Goal: Obtain resource: Download file/media

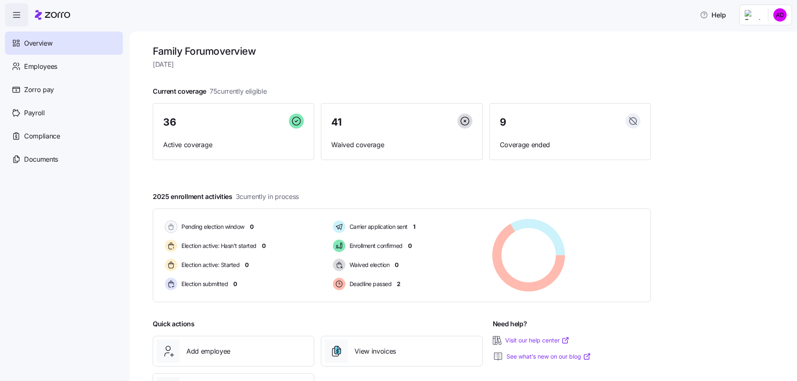
click at [161, 169] on div at bounding box center [402, 168] width 498 height 13
click at [157, 166] on div at bounding box center [402, 168] width 498 height 13
drag, startPoint x: 154, startPoint y: 198, endPoint x: 342, endPoint y: 187, distance: 187.5
click at [342, 187] on div "Family Forum overview [DATE] Current coverage 75 currently eligible 36 Active c…" at bounding box center [402, 229] width 498 height 369
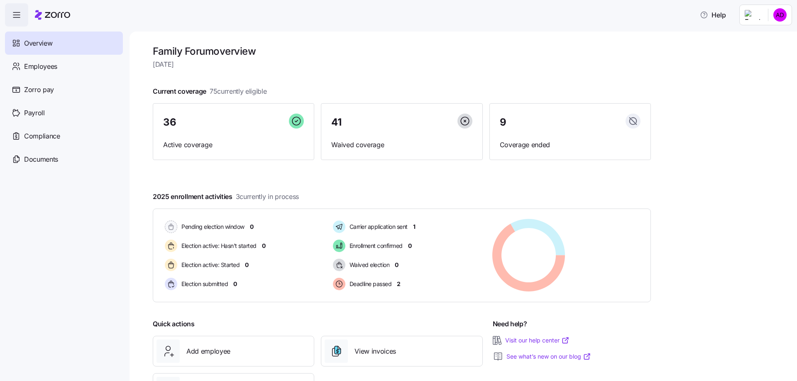
click at [342, 187] on div at bounding box center [402, 183] width 498 height 13
click at [781, 16] on html "Help Overview Employees Zorro pay Payroll Compliance Documents Family Forum ove…" at bounding box center [398, 188] width 797 height 376
click at [769, 40] on div "Personal view" at bounding box center [754, 37] width 49 height 9
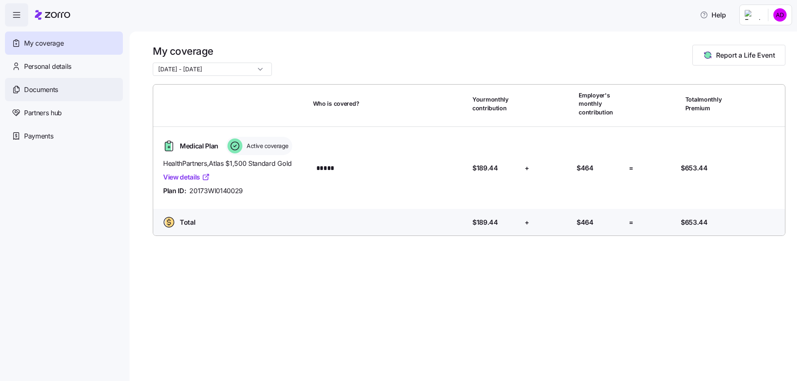
click at [29, 88] on span "Documents" at bounding box center [41, 90] width 34 height 10
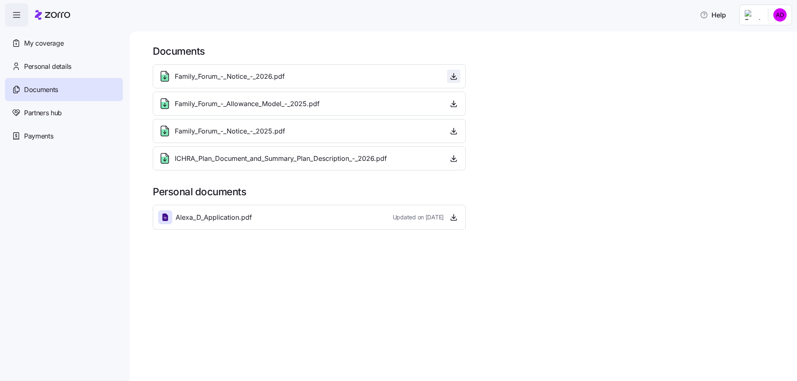
click at [455, 77] on icon "button" at bounding box center [453, 76] width 8 height 8
click at [418, 15] on div "Help" at bounding box center [398, 14] width 787 height 23
